Goal: Task Accomplishment & Management: Use online tool/utility

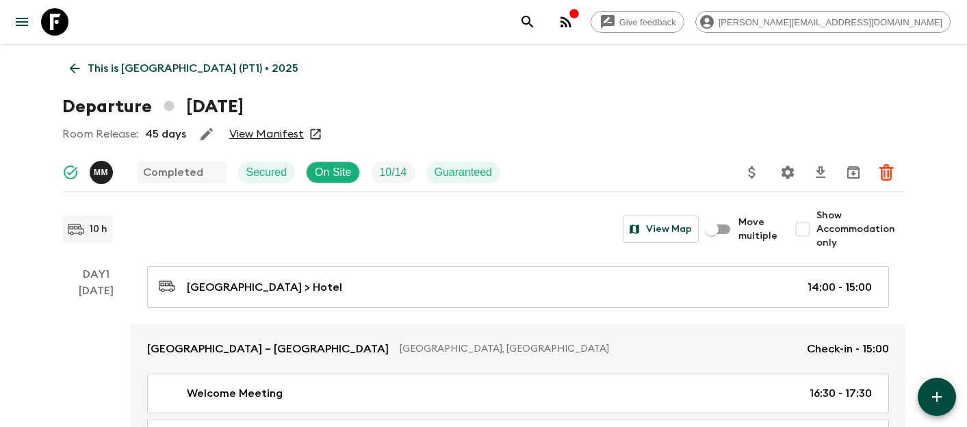
click at [55, 21] on icon at bounding box center [54, 21] width 27 height 27
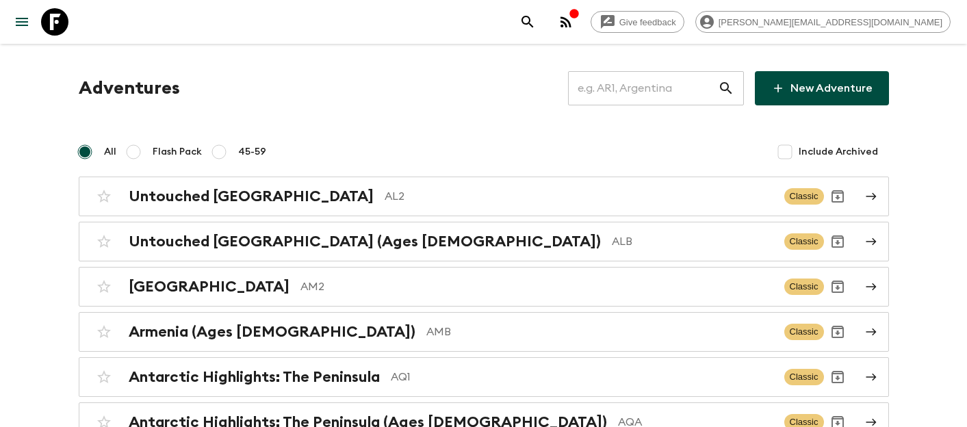
click at [672, 90] on input "text" at bounding box center [643, 88] width 150 height 38
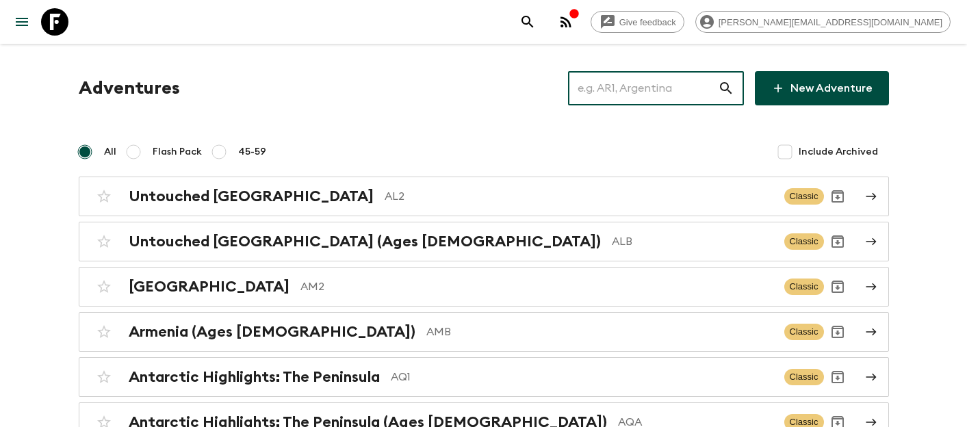
click at [672, 90] on input "text" at bounding box center [643, 88] width 150 height 38
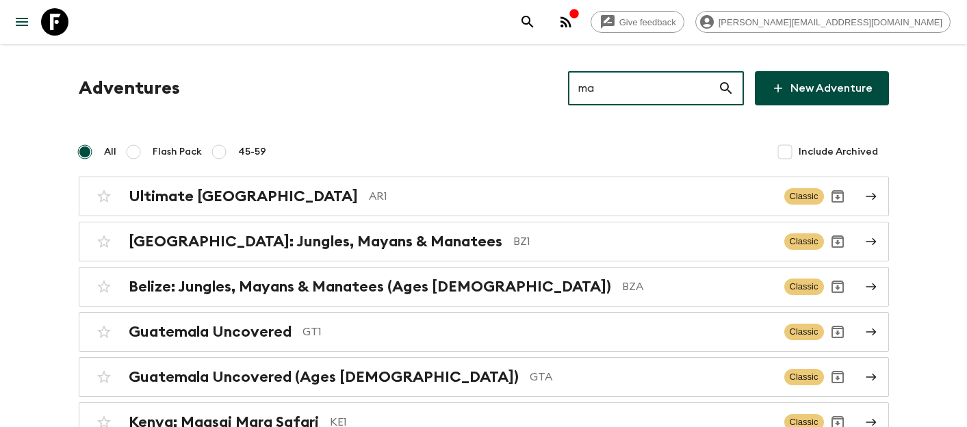
type input "ma2"
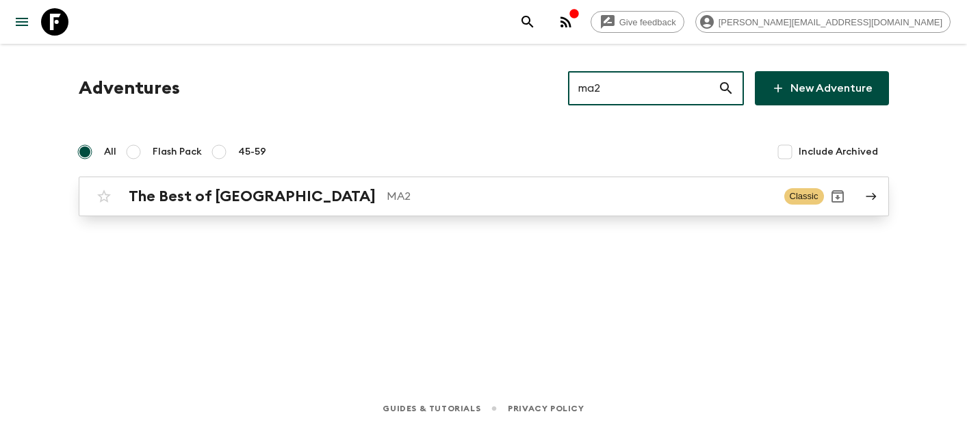
click at [348, 182] on link "The Best of Morocco MA2 Classic" at bounding box center [484, 197] width 810 height 40
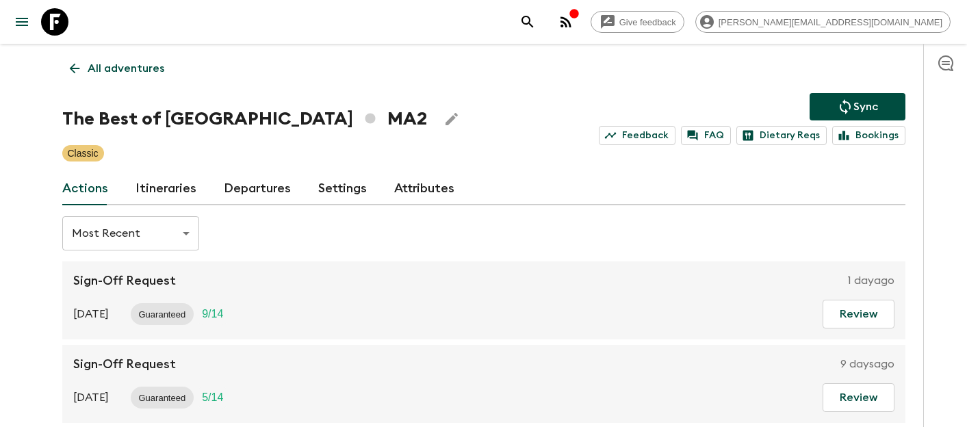
click at [178, 198] on link "Itineraries" at bounding box center [165, 188] width 61 height 33
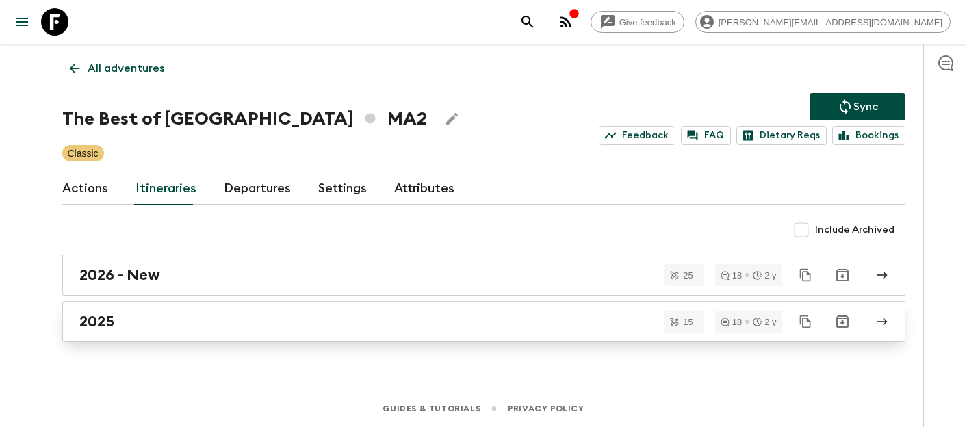
click at [179, 335] on link "2025" at bounding box center [483, 321] width 843 height 41
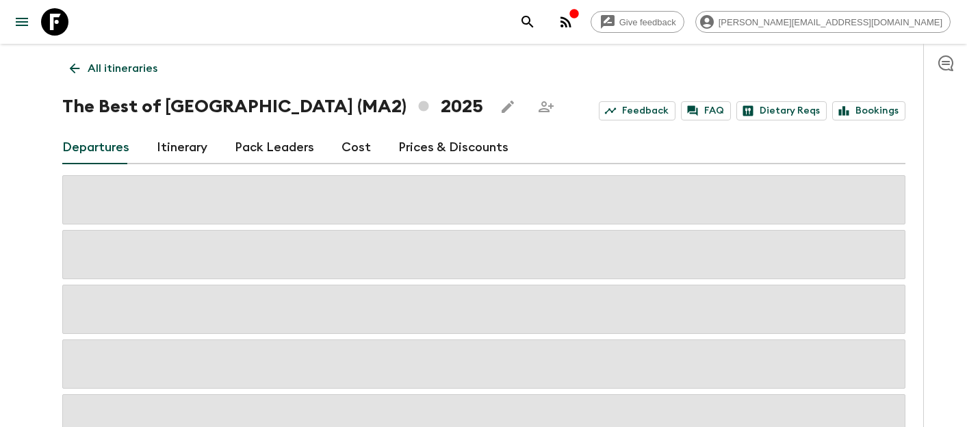
click at [182, 141] on link "Itinerary" at bounding box center [182, 147] width 51 height 33
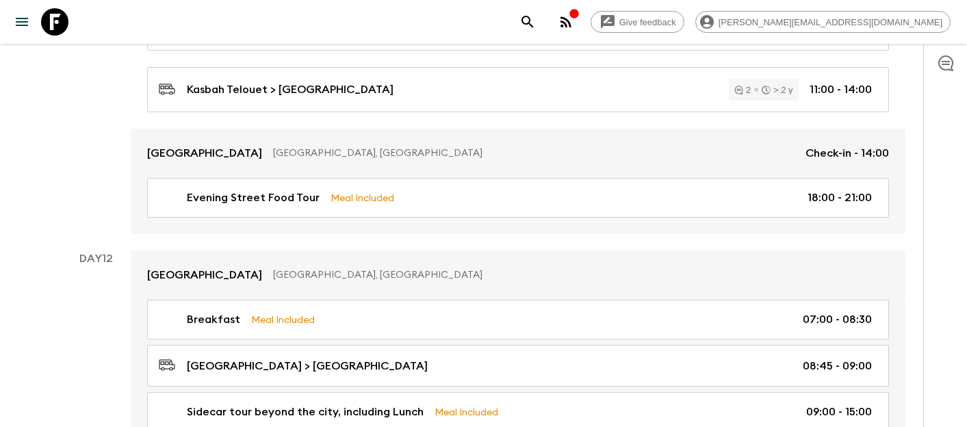
scroll to position [4401, 0]
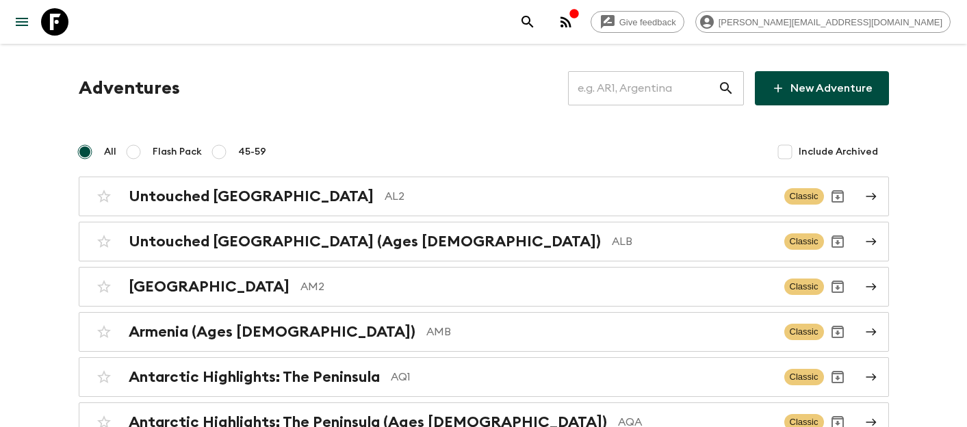
click at [626, 88] on input "text" at bounding box center [643, 88] width 150 height 38
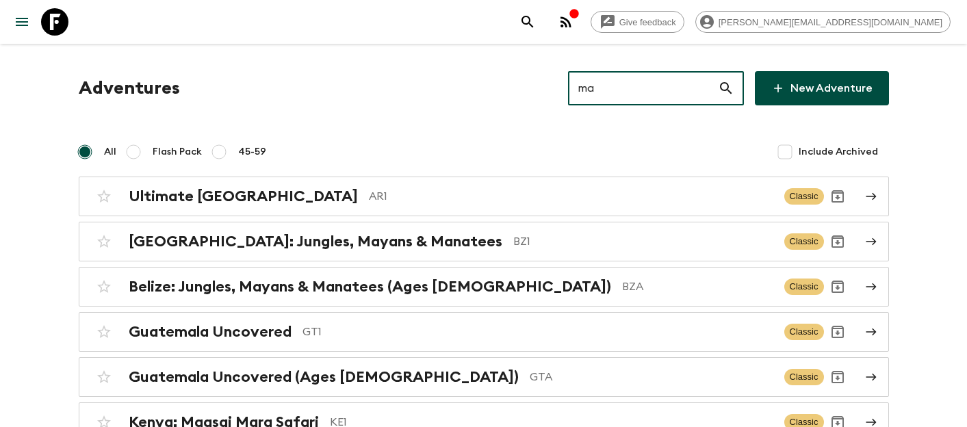
type input "ma"
click at [19, 27] on icon "menu" at bounding box center [22, 22] width 16 height 16
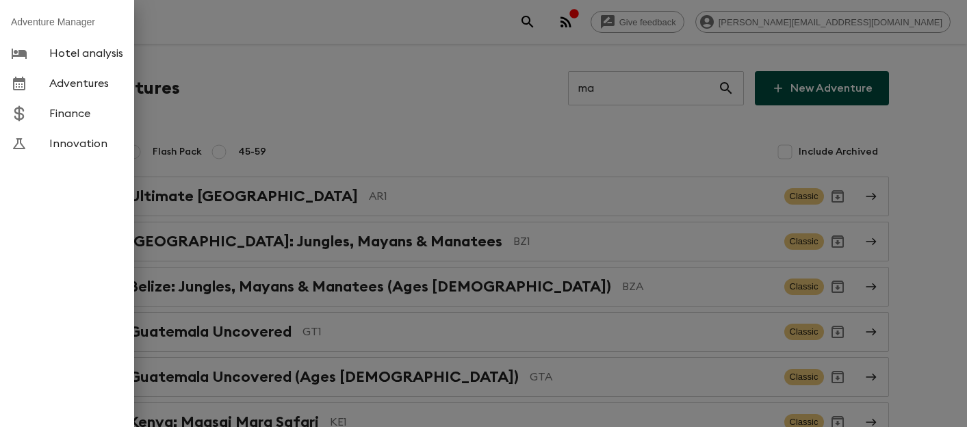
click at [86, 57] on span "Hotel analysis" at bounding box center [86, 54] width 74 height 14
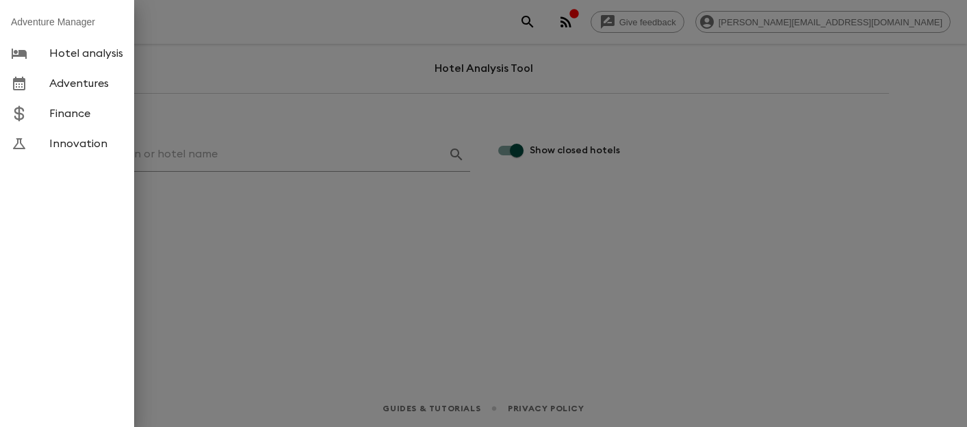
click at [333, 161] on div at bounding box center [483, 213] width 967 height 427
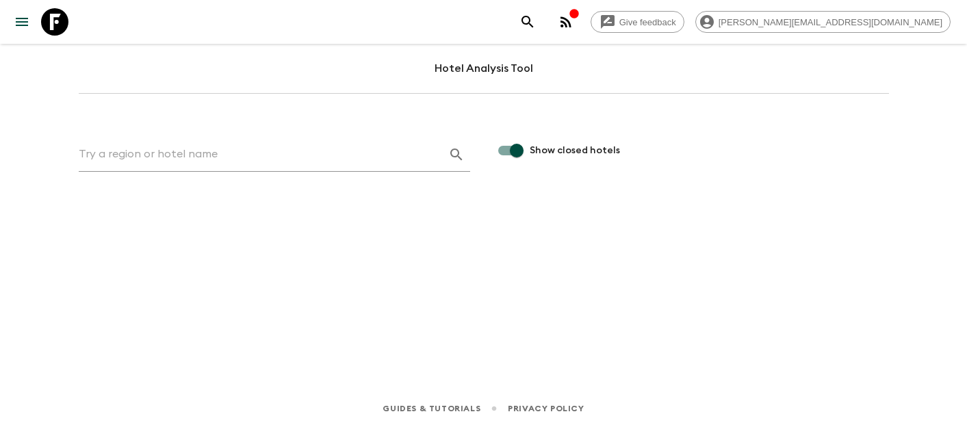
click at [222, 149] on input "text" at bounding box center [258, 155] width 359 height 22
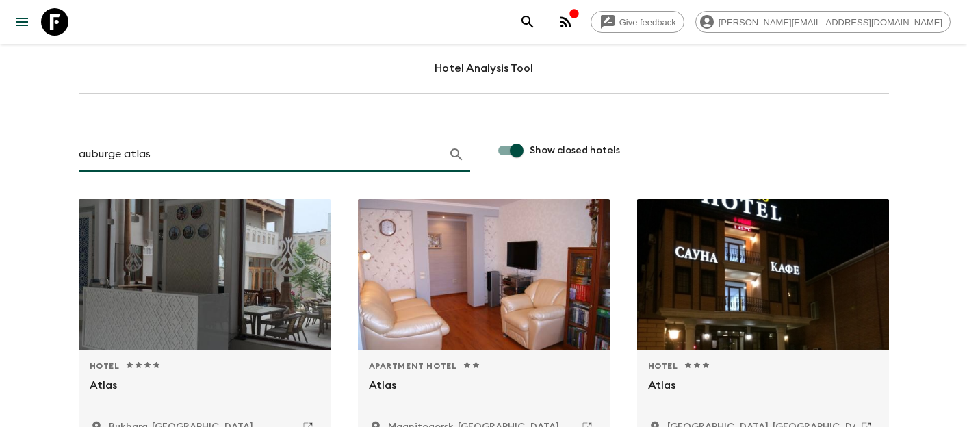
drag, startPoint x: 120, startPoint y: 155, endPoint x: 73, endPoint y: 155, distance: 47.2
click at [73, 155] on div "auburge atlas" at bounding box center [260, 141] width 419 height 62
paste input "[PERSON_NAME]"
type input "Auberge atlas"
click at [451, 153] on icon "button" at bounding box center [456, 154] width 16 height 16
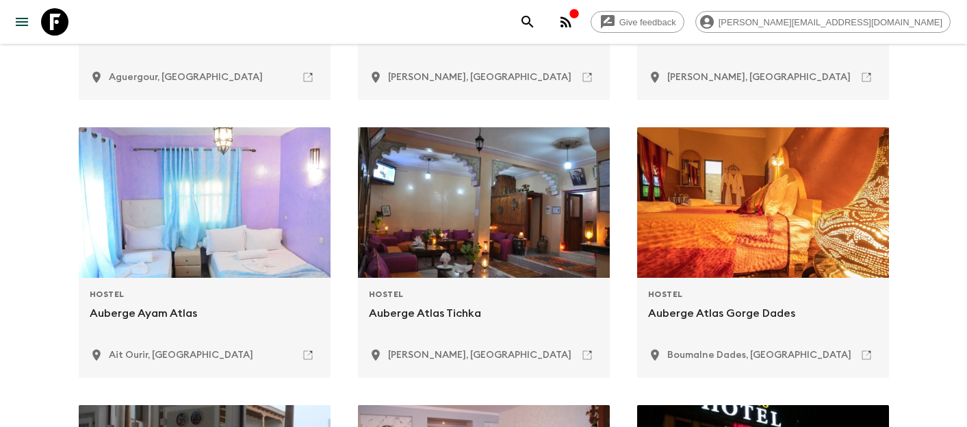
scroll to position [323, 0]
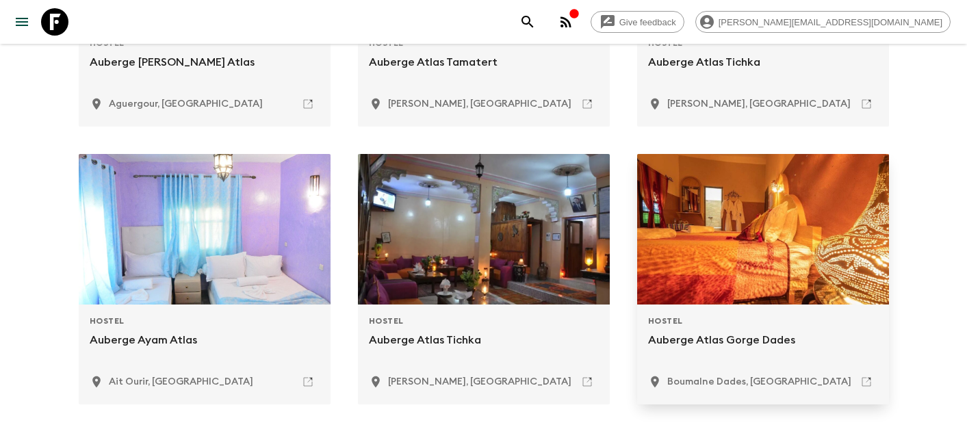
click at [755, 337] on p "Auberge Atlas Gorge Dades" at bounding box center [763, 348] width 230 height 33
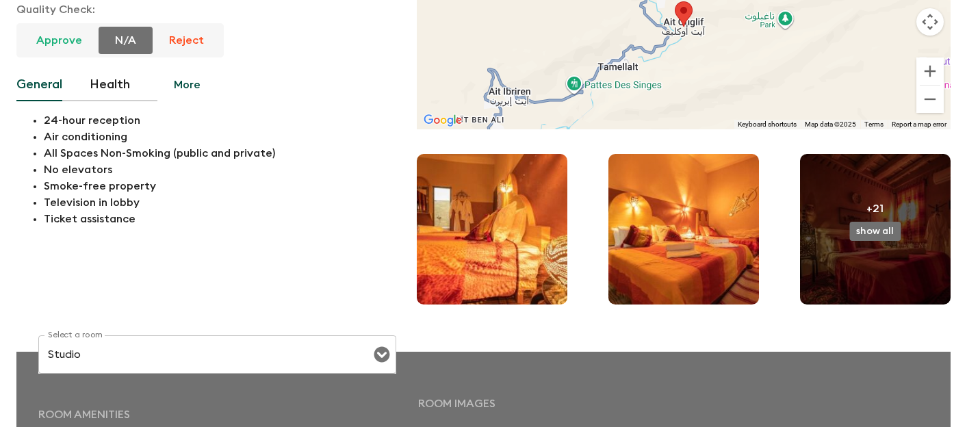
scroll to position [189, 0]
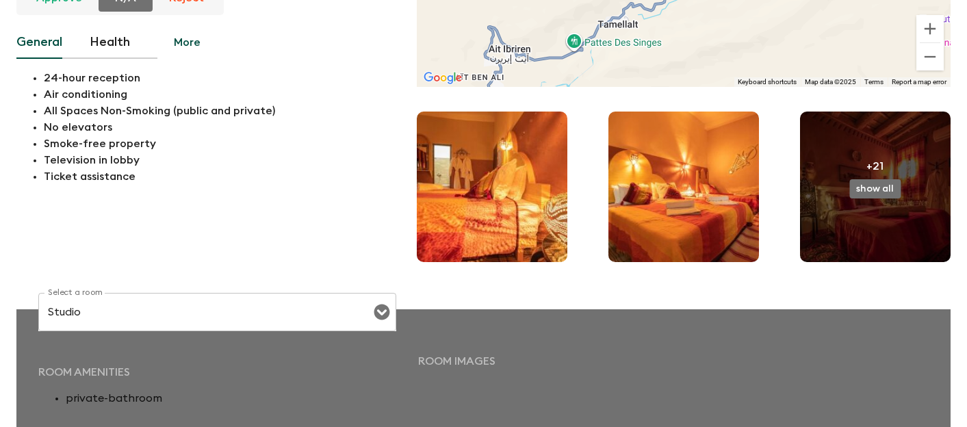
click at [858, 185] on button "show all" at bounding box center [874, 188] width 51 height 19
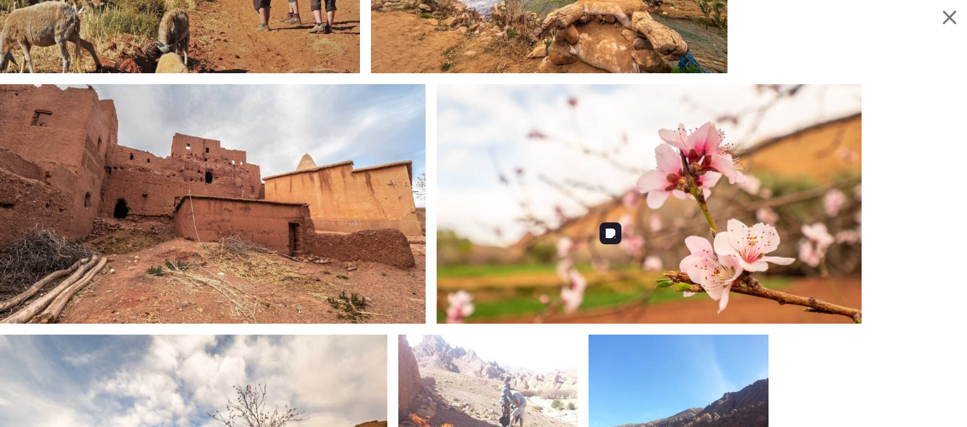
scroll to position [2352, 0]
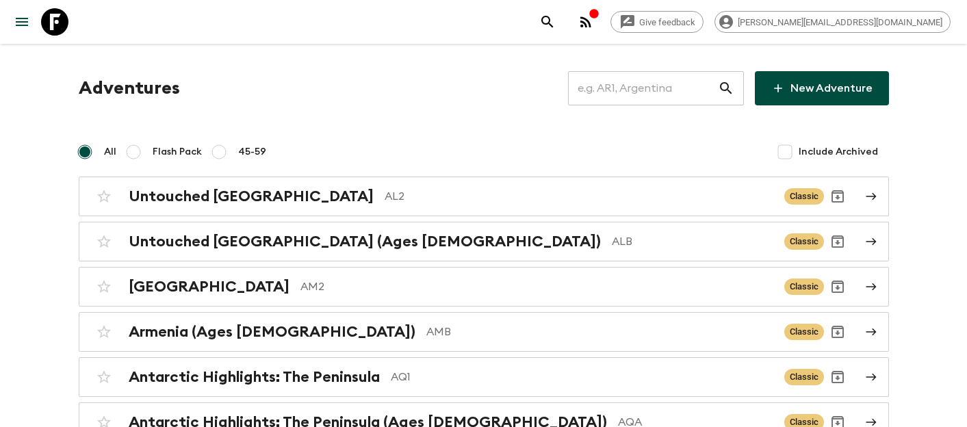
click at [649, 96] on input "text" at bounding box center [643, 88] width 150 height 38
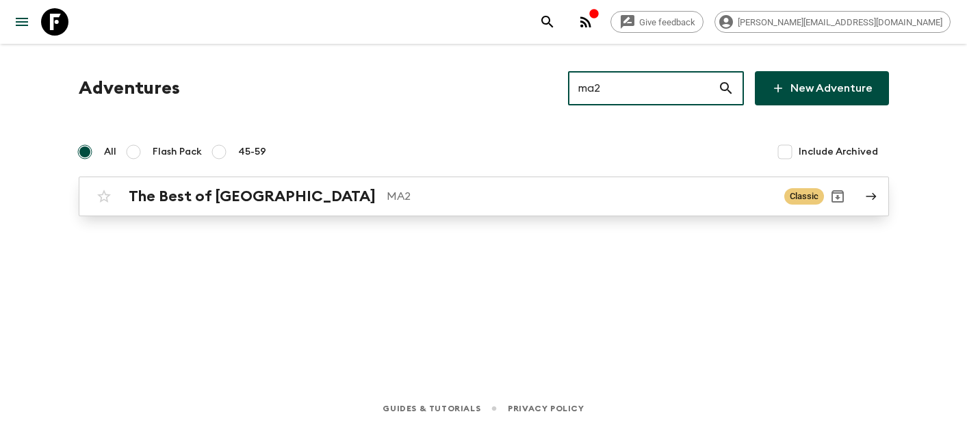
type input "ma2"
click at [423, 192] on p "MA2" at bounding box center [580, 196] width 387 height 16
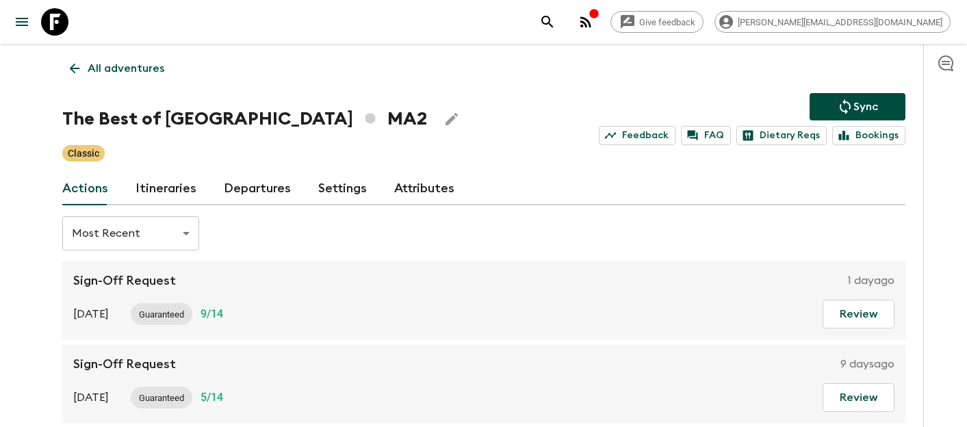
click at [159, 185] on link "Itineraries" at bounding box center [165, 188] width 61 height 33
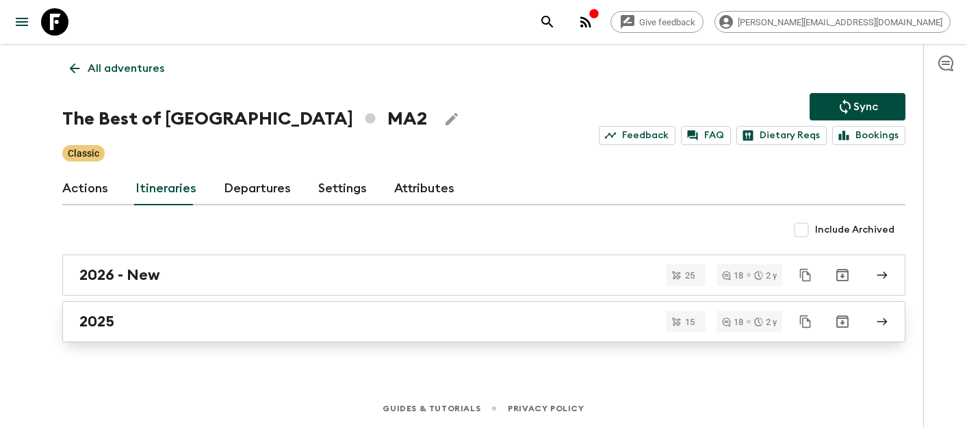
click at [290, 321] on div "2025" at bounding box center [470, 322] width 783 height 18
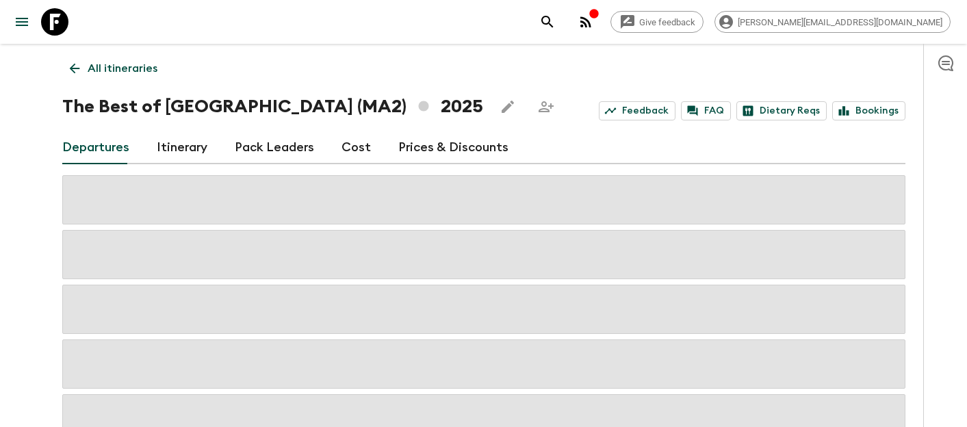
click at [171, 145] on link "Itinerary" at bounding box center [182, 147] width 51 height 33
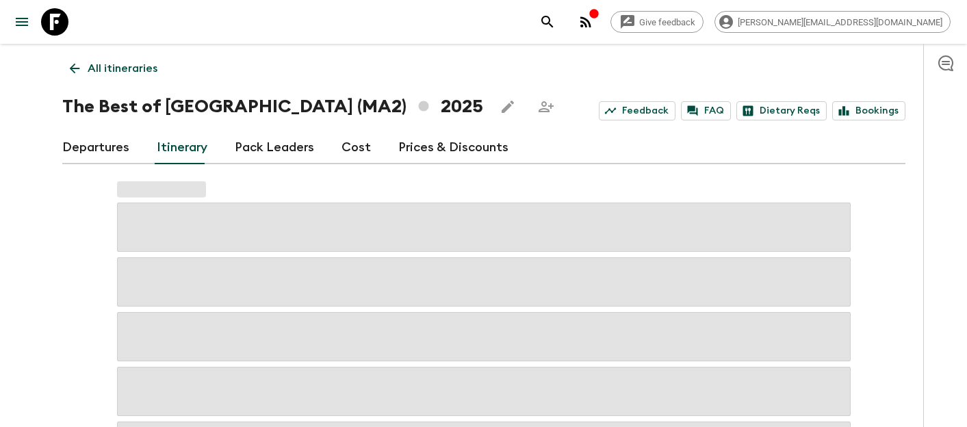
click at [83, 154] on link "Departures" at bounding box center [95, 147] width 67 height 33
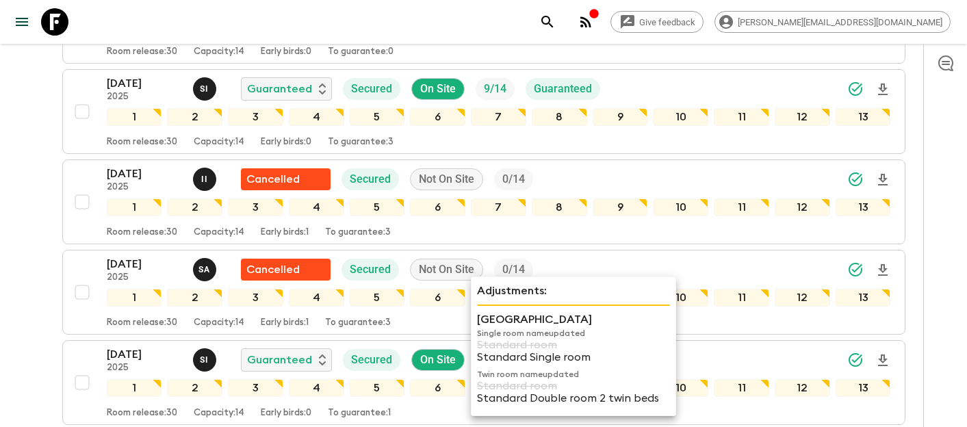
scroll to position [744, 0]
